Goal: Transaction & Acquisition: Purchase product/service

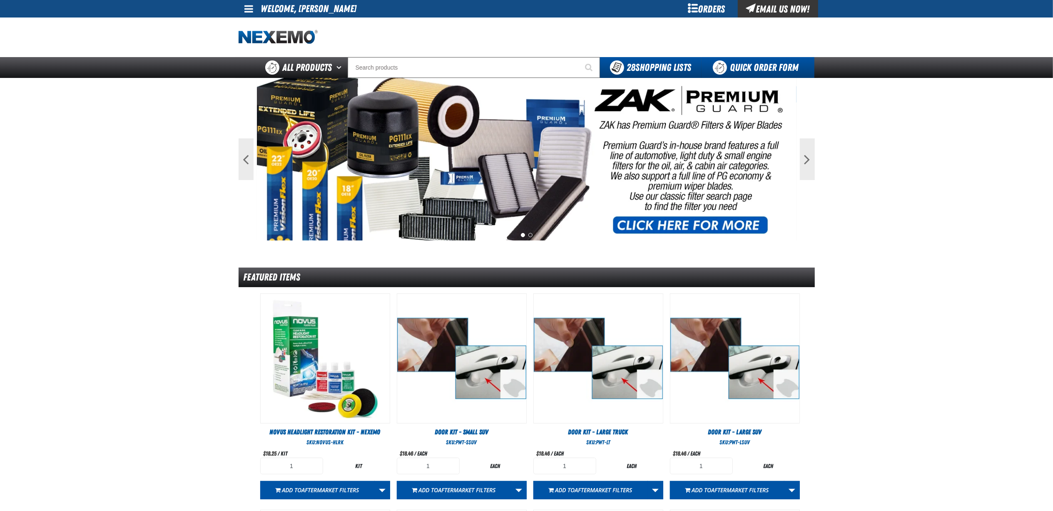
click at [730, 57] on link "Quick Order Form" at bounding box center [758, 67] width 113 height 21
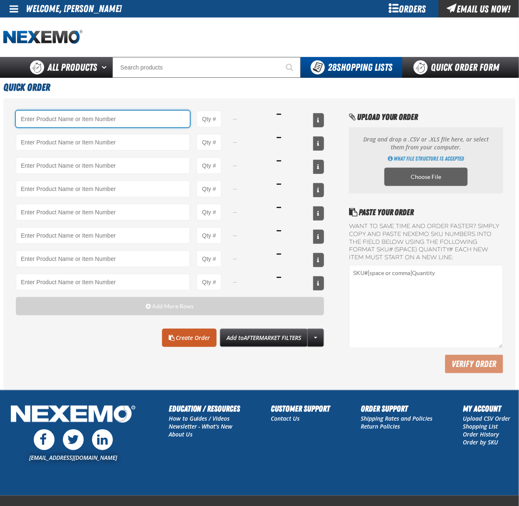
click at [97, 122] on input "Product" at bounding box center [103, 119] width 174 height 17
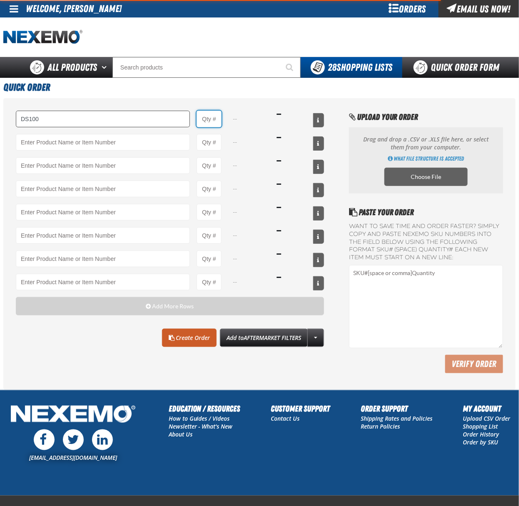
type input "DS100 - Differential Supplement - ZAK Products"
type input "1"
select select "bottle"
type input "48"
type input "T401 - Automatic Transmission Conditioner - ZAK Products"
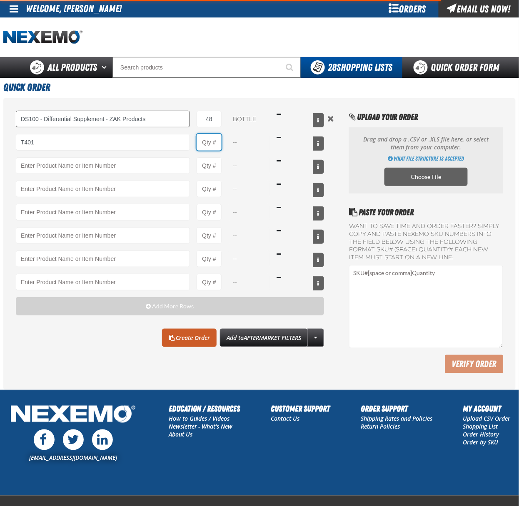
type input "1"
select select "bottle"
type input "120"
type input "TSF200 - 2-Step GDI Intake Cleaning Service"
type input "1"
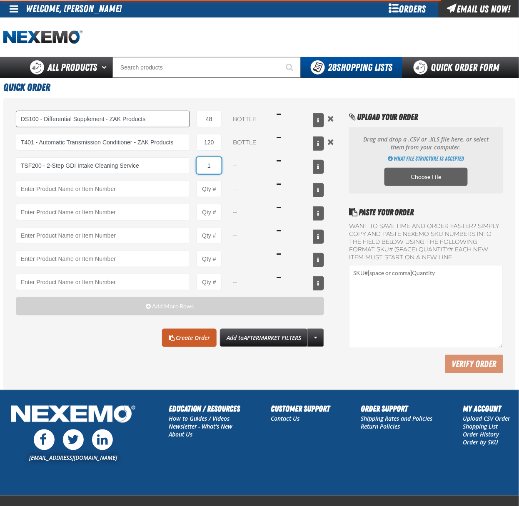
select select "kit"
type input "60"
type input "FRK660 - Fuel Rail Induction Kit - ZAK Products"
type input "1"
select select "kit"
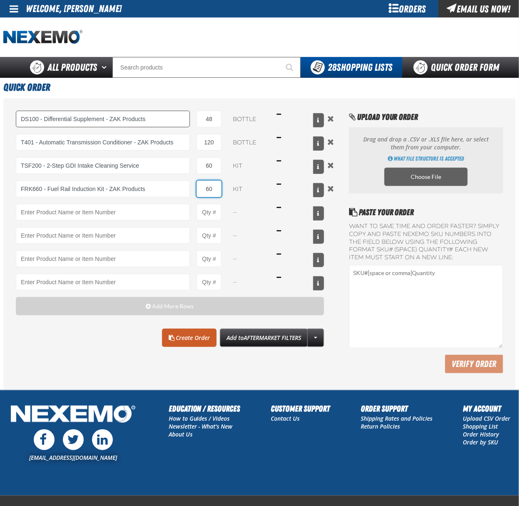
type input "60"
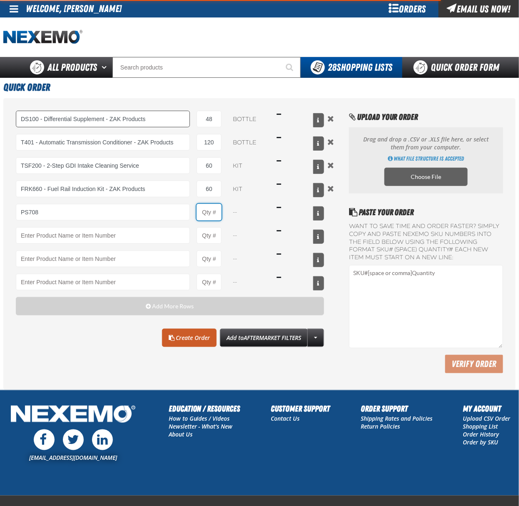
type input "PS708 - Multi-Vehicle Power Steering Fluid with Conditioner - ZAK Products"
type input "1"
select select "bottle"
type input "1"
type input "24"
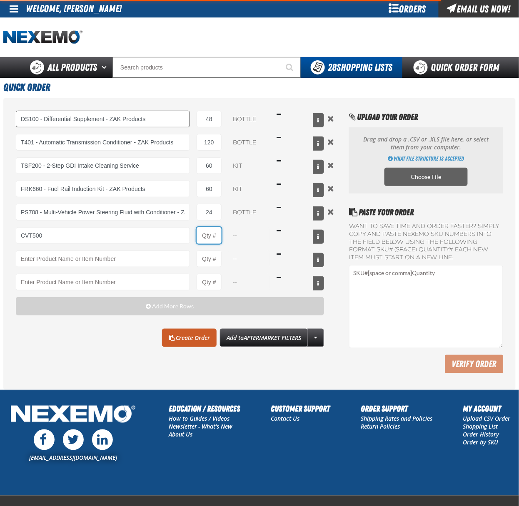
type input "CVT500 - Multi-Vehicle Continuous Variable Transmission Fluid - ZAK Products"
type input "1"
select select "bottle"
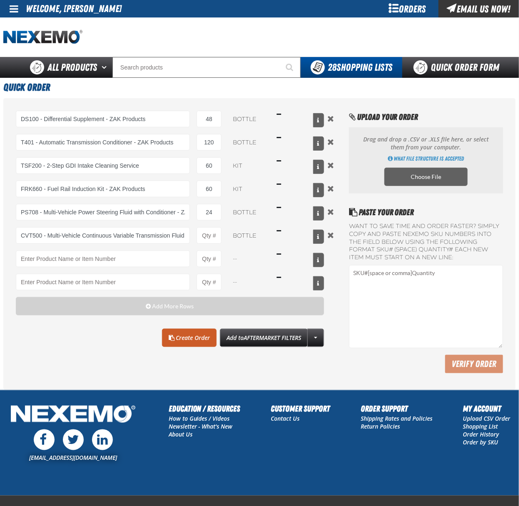
click at [64, 249] on div "DS100 - Differential Supplement - ZAK Products 48 bottle $738.72 T401 - Automat…" at bounding box center [170, 201] width 308 height 180
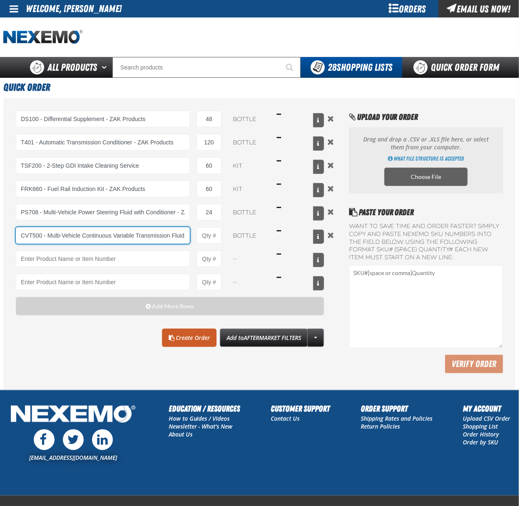
click at [74, 242] on input "CVT500 - Multi-Vehicle Continuous Variable Transmission Fluid - ZAK Products" at bounding box center [103, 235] width 174 height 17
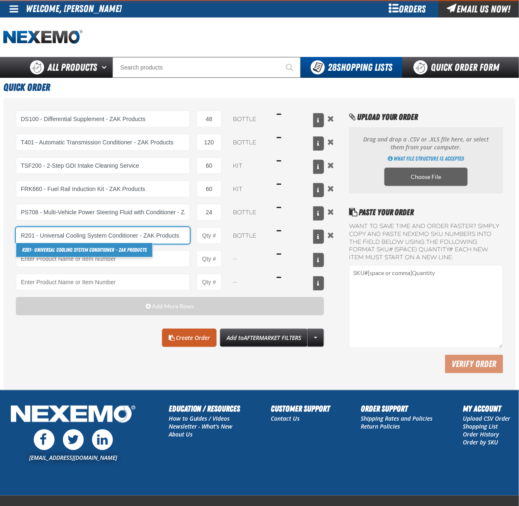
type input "R201 - Universal Cooling System Conditioner - ZAK Products"
type input "1"
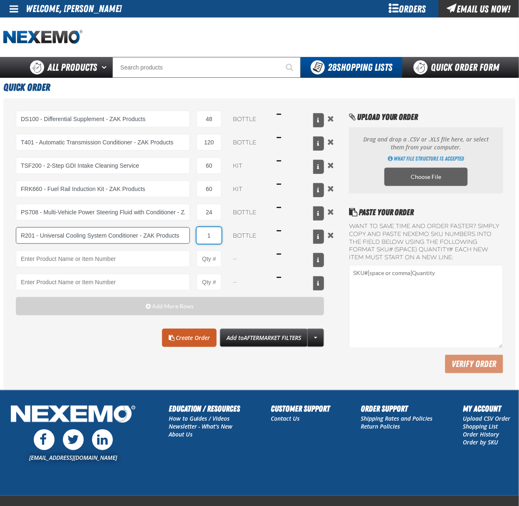
type input "R201 - Universal Cooling System Conditioner - ZAK Products"
type input "48"
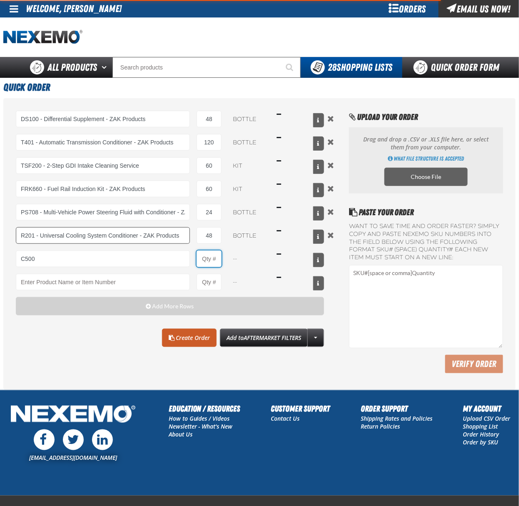
type input "C500 - Synthetic Engine Oil Booster - ZAK Products"
type input "1"
select select "bottle"
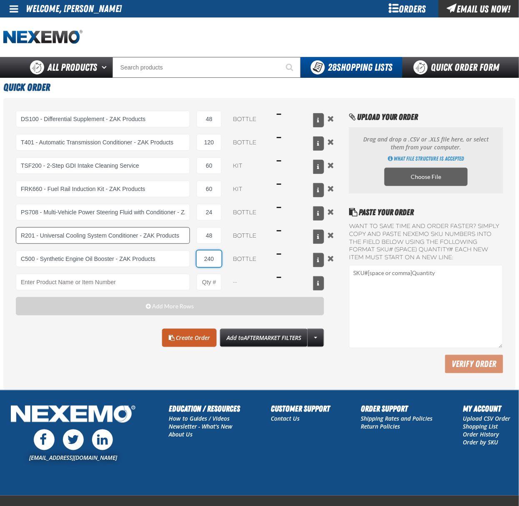
type input "240"
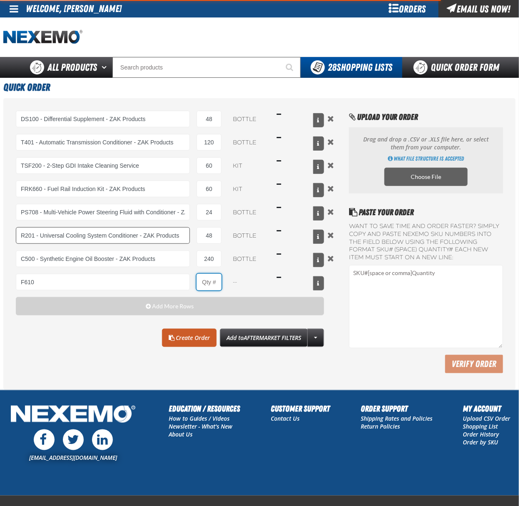
type input "F610 - Z-Tech - ZAK Products"
type input "1"
select select "bottle"
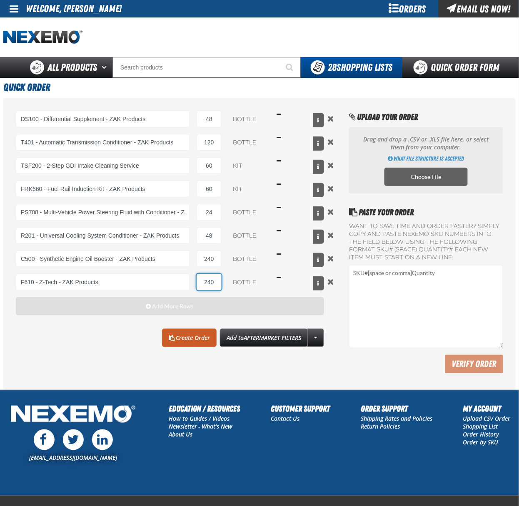
type input "240"
click at [83, 316] on button "Add More Rows" at bounding box center [170, 306] width 308 height 18
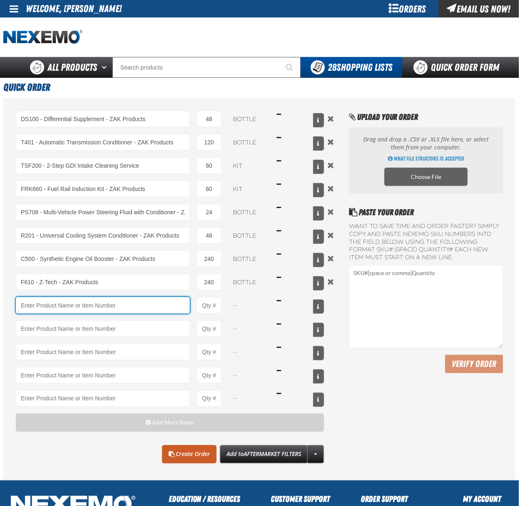
click at [79, 314] on input "Product" at bounding box center [103, 305] width 174 height 17
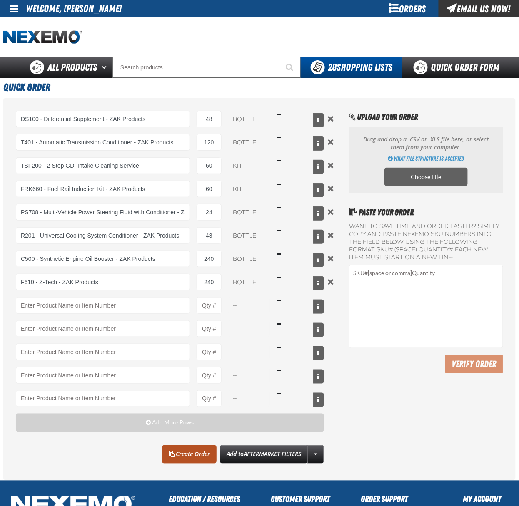
click at [197, 463] on link "Create Order" at bounding box center [189, 455] width 55 height 18
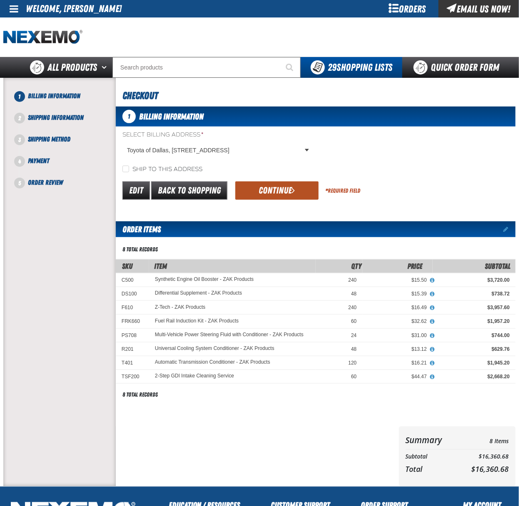
click at [300, 194] on button "Continue" at bounding box center [276, 191] width 83 height 18
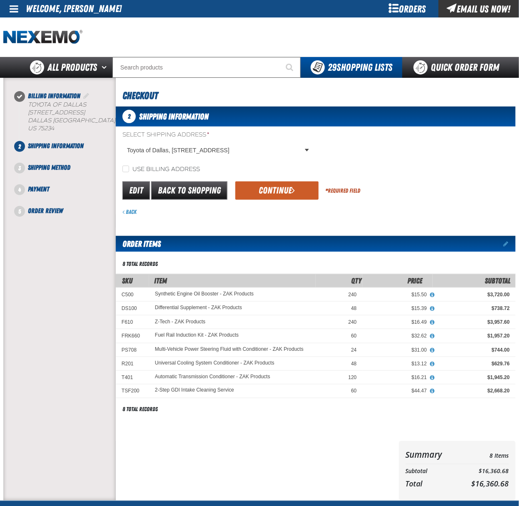
click at [247, 180] on form "Select Shipping Address * Toyota of Dallas, 2610 Forest ln, DALLAS TX US 75234 …" at bounding box center [316, 173] width 400 height 85
click at [256, 184] on button "Continue" at bounding box center [276, 191] width 83 height 18
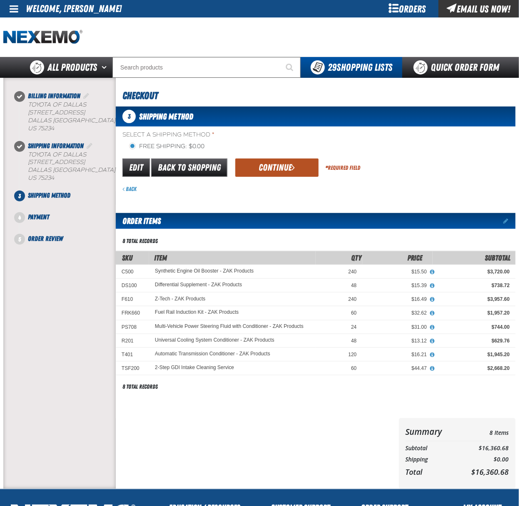
click at [300, 171] on button "Continue" at bounding box center [276, 168] width 83 height 18
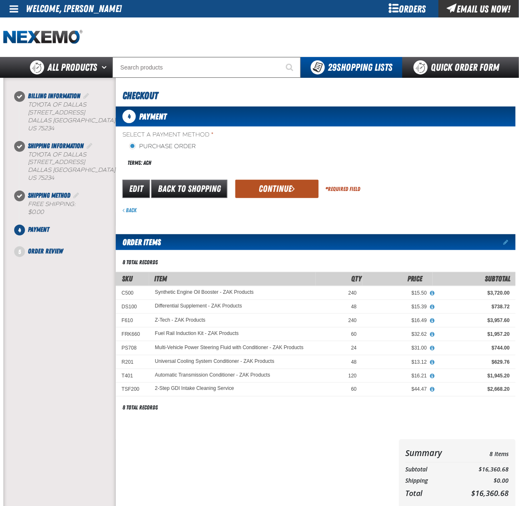
click at [292, 190] on span "submit" at bounding box center [293, 188] width 3 height 9
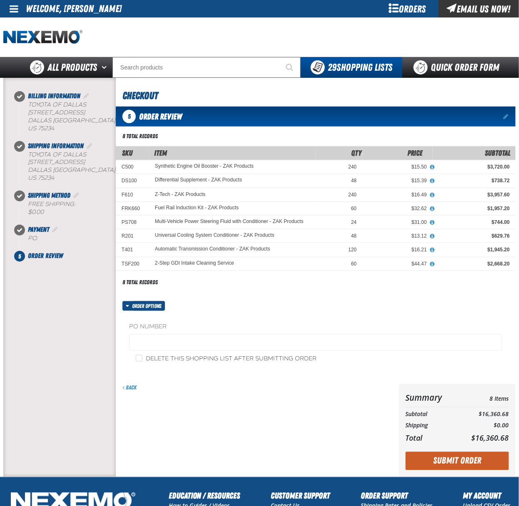
click at [165, 360] on label "Delete this shopping list after submitting order" at bounding box center [226, 359] width 181 height 8
click at [142, 360] on input "Delete this shopping list after submitting order" at bounding box center [139, 358] width 7 height 7
checkbox input "true"
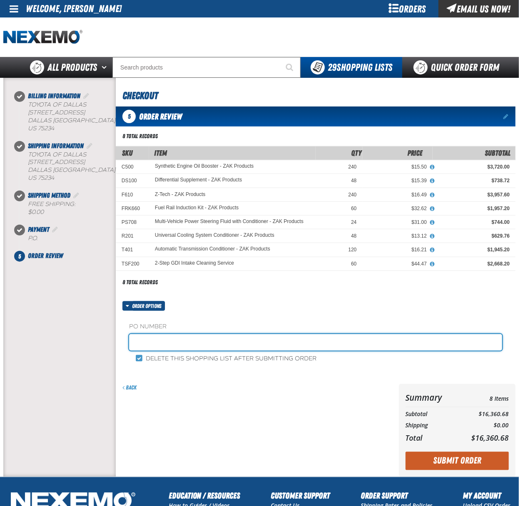
click at [199, 346] on input "text" at bounding box center [315, 342] width 373 height 17
type input "384125"
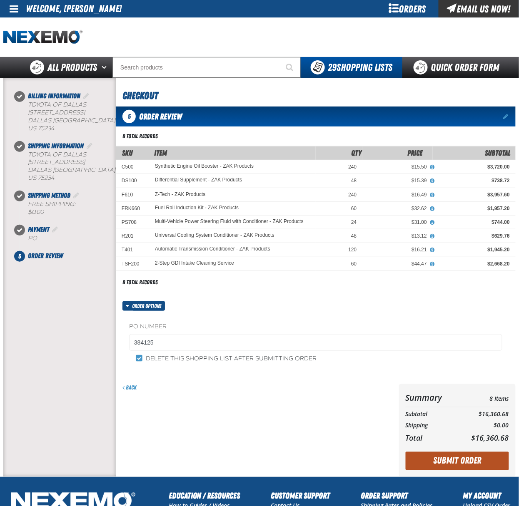
click at [479, 469] on button "Submit Order" at bounding box center [457, 461] width 103 height 18
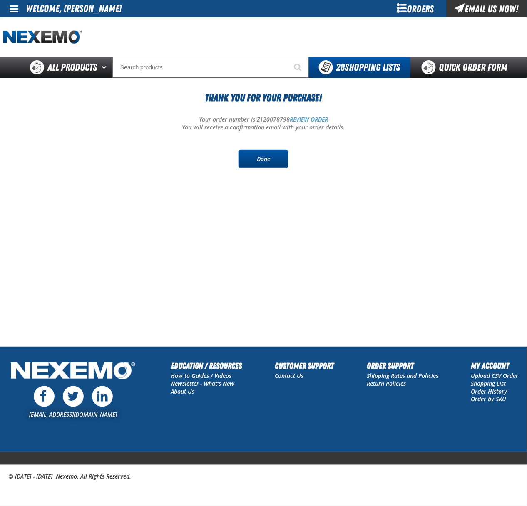
click at [264, 154] on link "Done" at bounding box center [264, 159] width 50 height 18
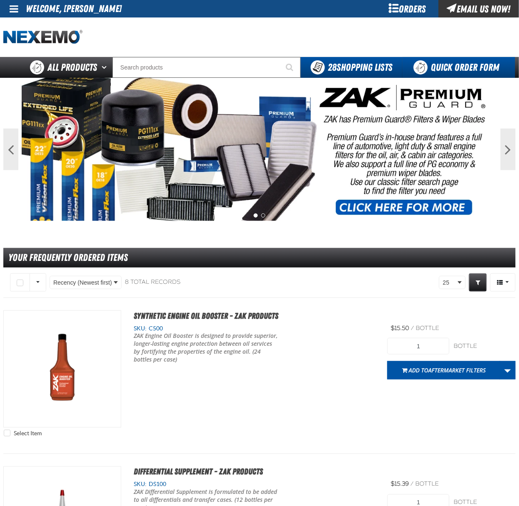
click at [452, 61] on link "Quick Order Form" at bounding box center [458, 67] width 113 height 21
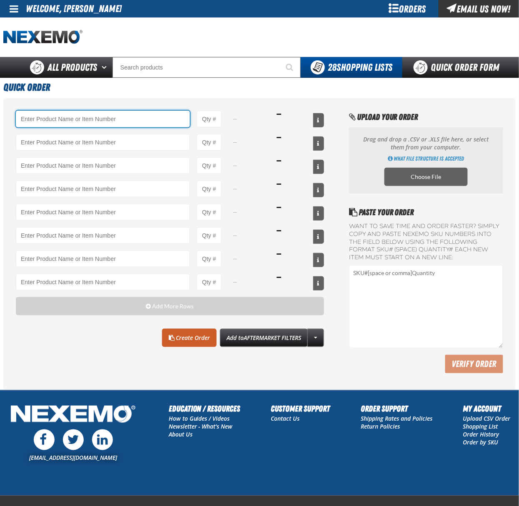
click at [147, 117] on input "Product" at bounding box center [103, 119] width 174 height 17
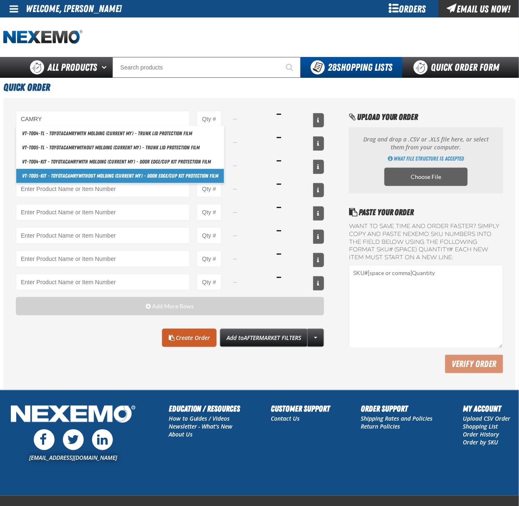
click at [149, 174] on link "VT-TO05-KIT - Toyota Camry without molding (Current MY) - Door Edge/Cup Kit Pro…" at bounding box center [120, 176] width 208 height 14
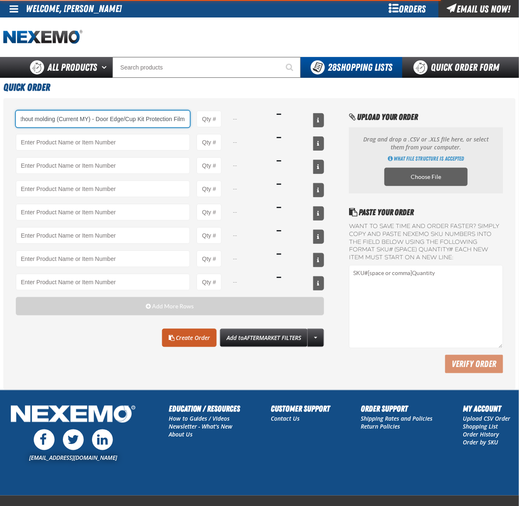
type input "VT-TO05-KIT - Toyota Camry without molding (Current MY) - Door Edge/Cup Kit Pro…"
type input "1"
select select "each"
click at [161, 122] on input "VT-TO05-KIT - Toyota Camry without molding (Current MY) - Door Edge/Cup Kit Pro…" at bounding box center [103, 119] width 174 height 17
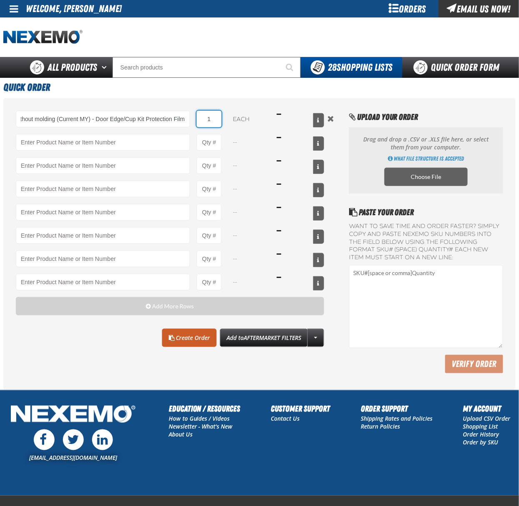
click at [211, 120] on input "1" at bounding box center [209, 119] width 25 height 17
type input "VT-TO05-KIT - Toyota Camry without molding (Current MY) - Door Edge/Cup Kit Pro…"
type input "50"
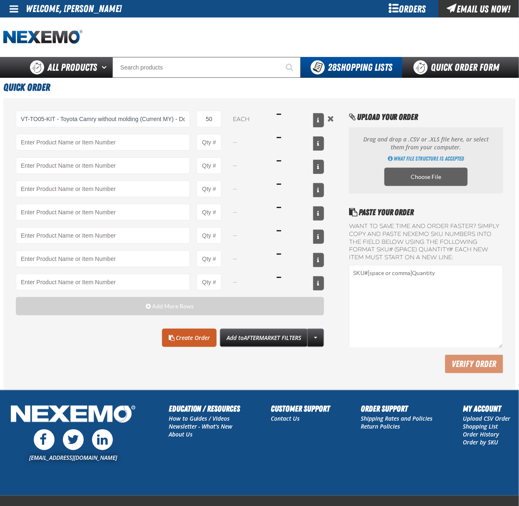
click at [127, 375] on div "VT-TO05-KIT - Toyota Camry without molding (Current MY) - Door Edge/Cup Kit Pro…" at bounding box center [259, 244] width 512 height 292
click at [181, 337] on link "Create Order" at bounding box center [189, 338] width 55 height 18
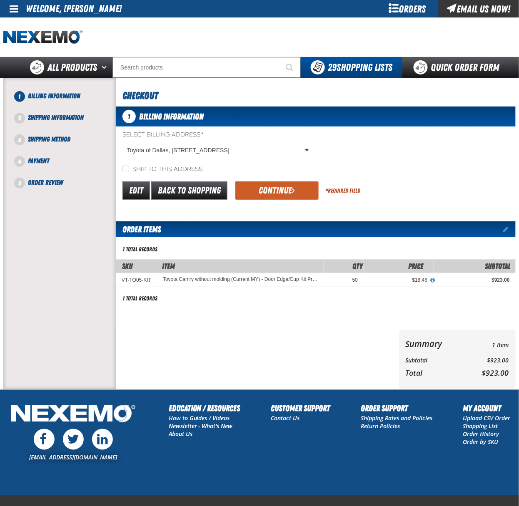
click at [302, 189] on button "Continue" at bounding box center [276, 191] width 83 height 18
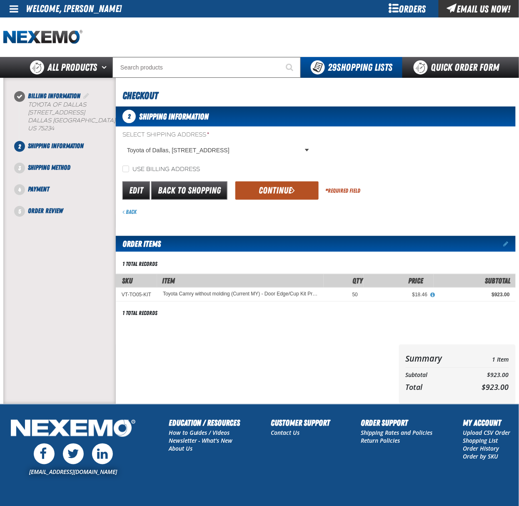
click at [270, 198] on button "Continue" at bounding box center [276, 191] width 83 height 18
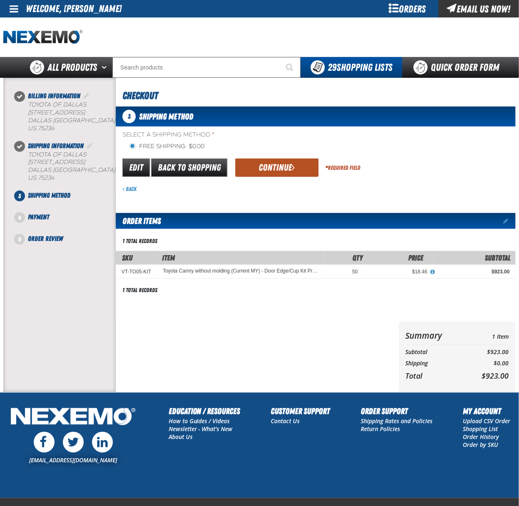
click at [279, 171] on button "Continue" at bounding box center [276, 168] width 83 height 18
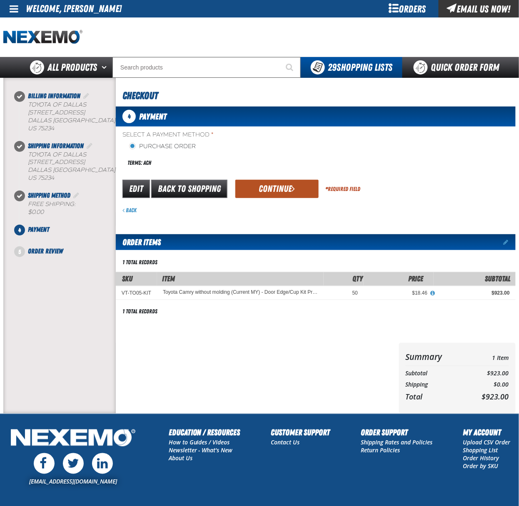
click at [282, 190] on button "Continue" at bounding box center [276, 189] width 83 height 18
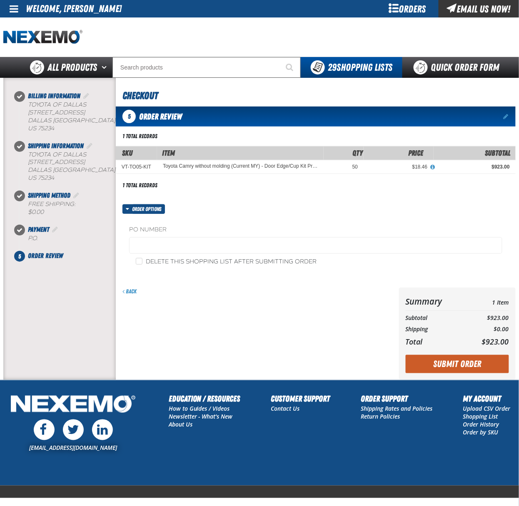
click at [172, 264] on label "Delete this shopping list after submitting order" at bounding box center [226, 262] width 181 height 8
click at [142, 264] on input "Delete this shopping list after submitting order" at bounding box center [139, 261] width 7 height 7
checkbox input "true"
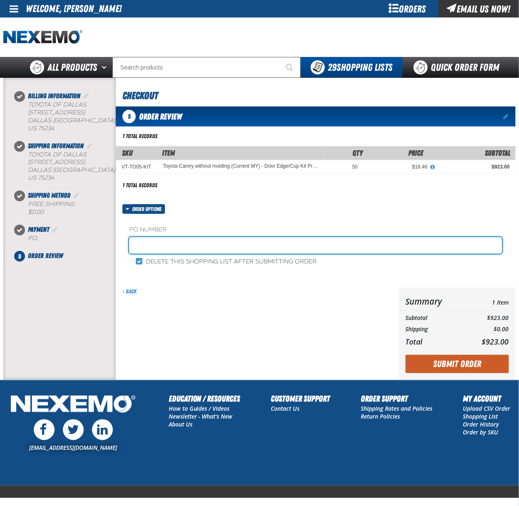
click at [209, 247] on input "text" at bounding box center [315, 245] width 373 height 17
type input "384126"
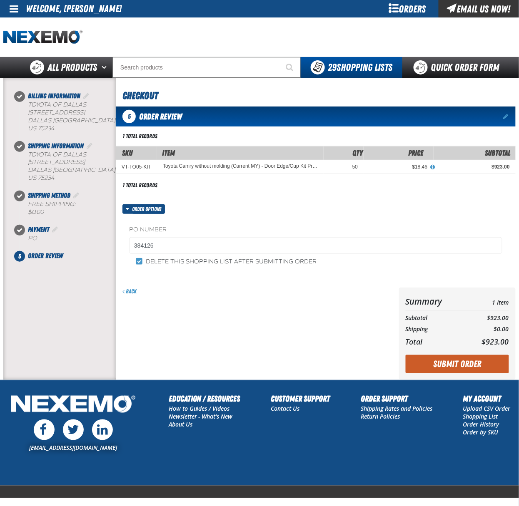
click at [220, 368] on div "Back" at bounding box center [256, 334] width 280 height 92
click at [467, 369] on button "Submit Order" at bounding box center [457, 364] width 103 height 18
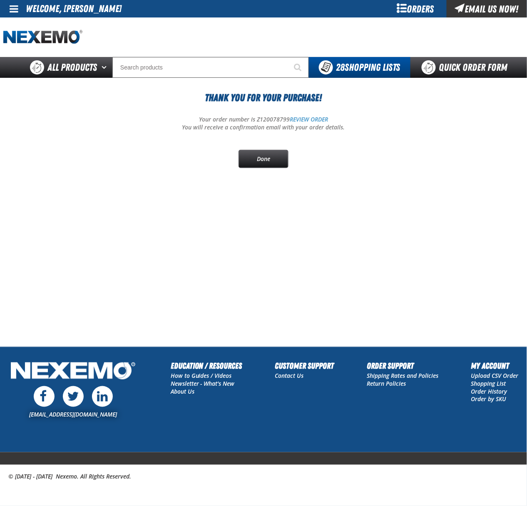
click at [437, 115] on div "Thank You For Your Purchase! Your order number is Z120078799 REVIEW ORDER You w…" at bounding box center [263, 129] width 521 height 78
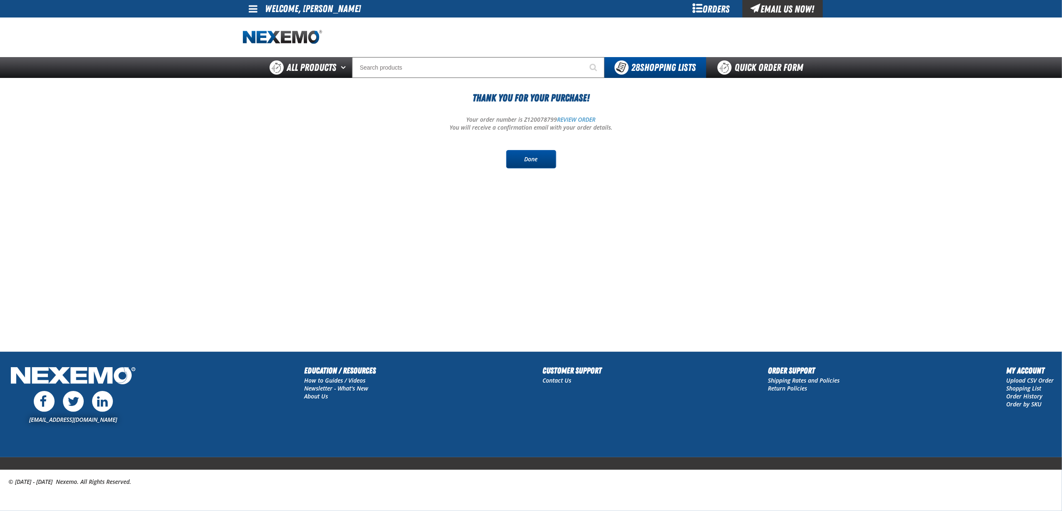
click at [527, 157] on link "Done" at bounding box center [531, 159] width 50 height 18
